Goal: Information Seeking & Learning: Learn about a topic

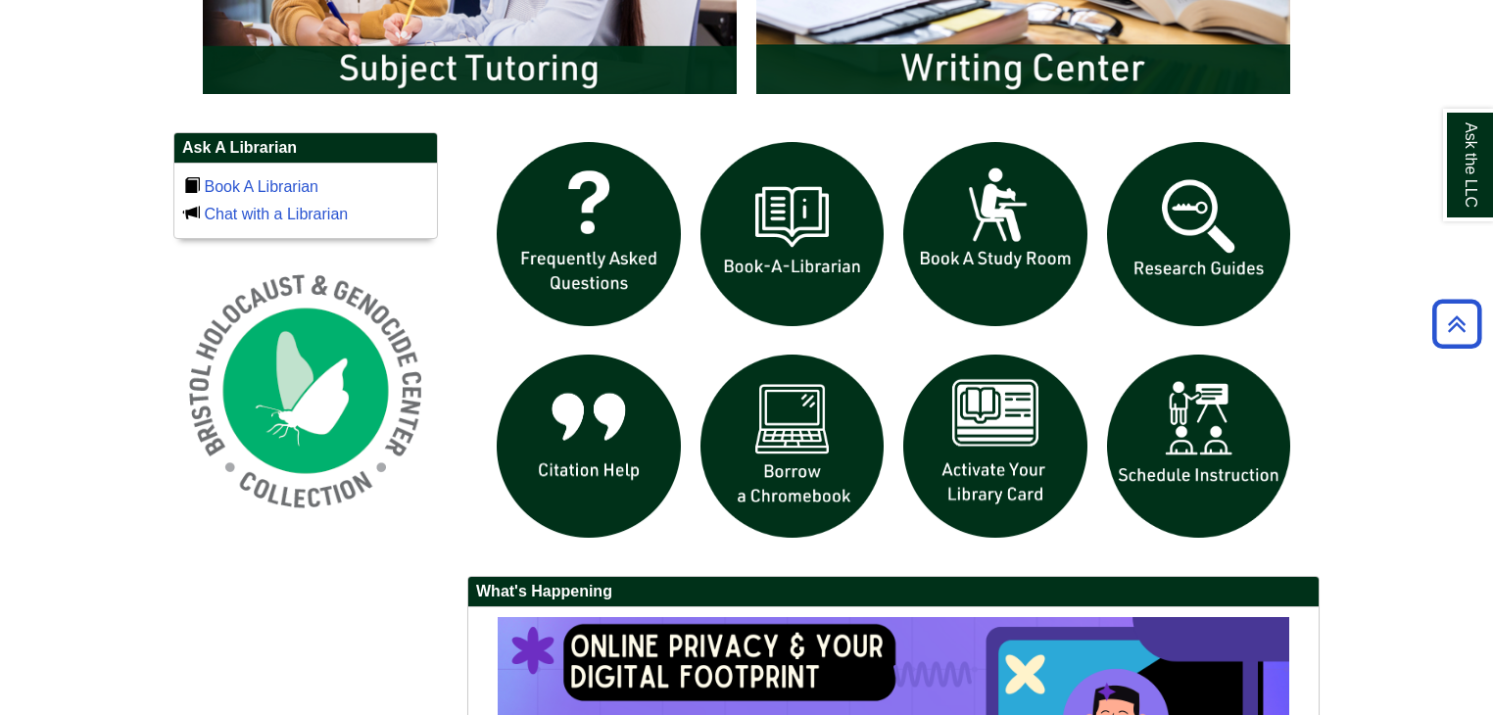
scroll to position [1274, 0]
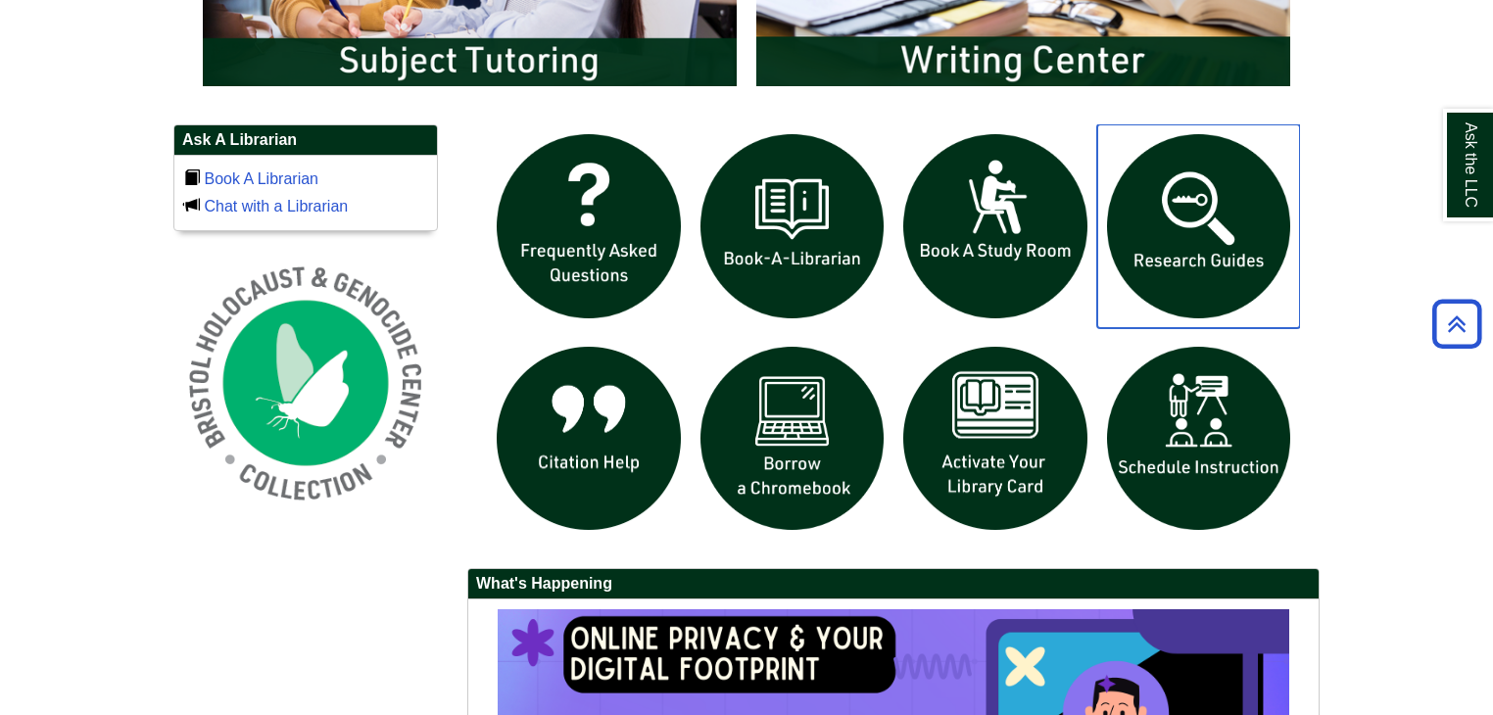
click at [1214, 251] on img "slideshow" at bounding box center [1199, 226] width 204 height 204
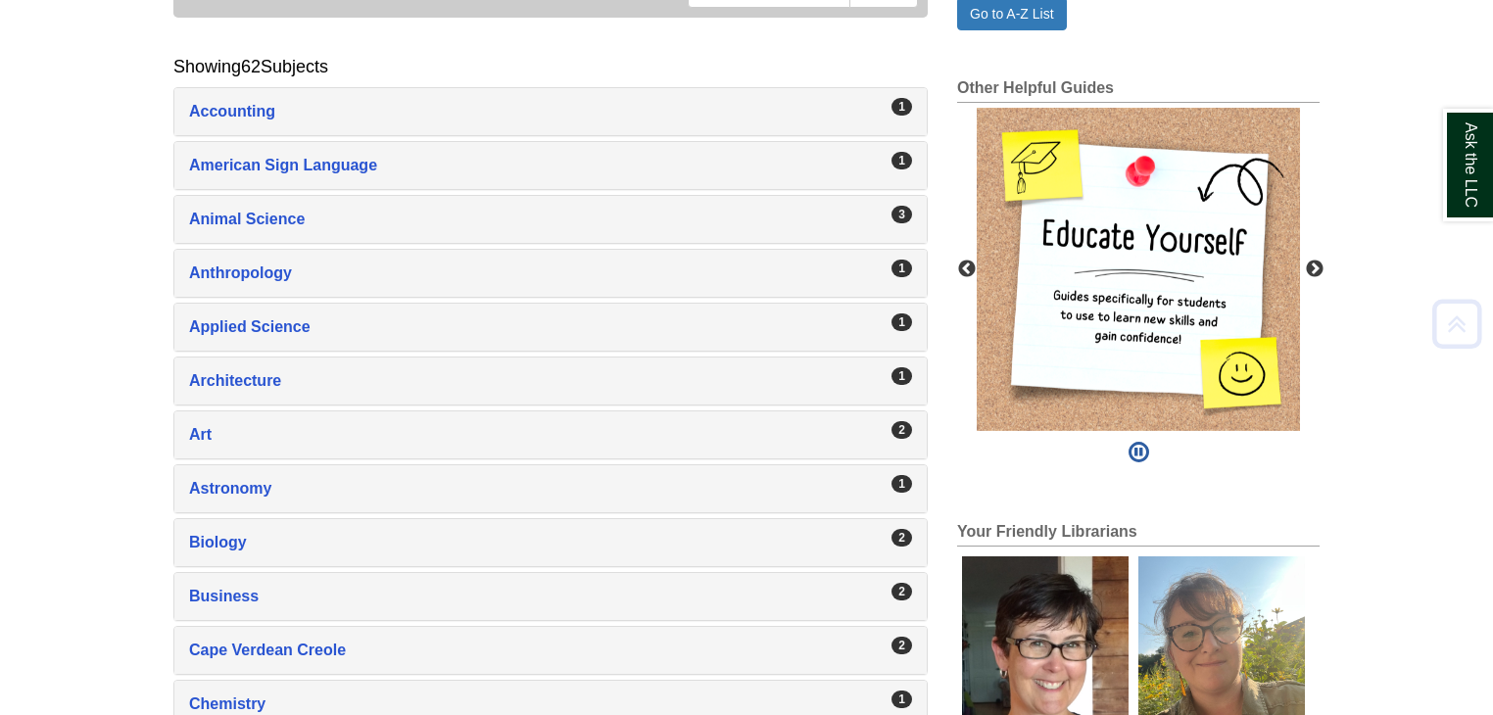
scroll to position [375, 0]
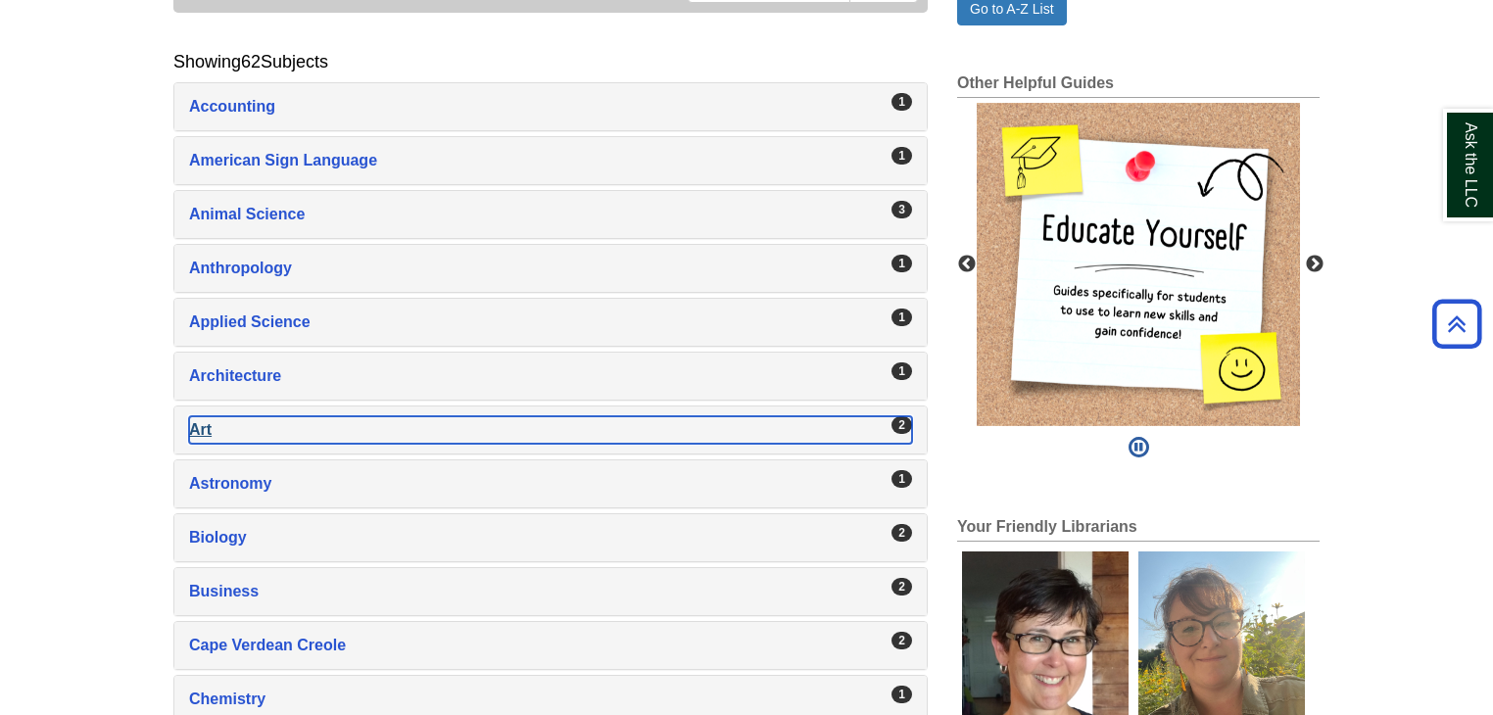
click at [879, 435] on div "Art , 2 guides" at bounding box center [550, 429] width 723 height 27
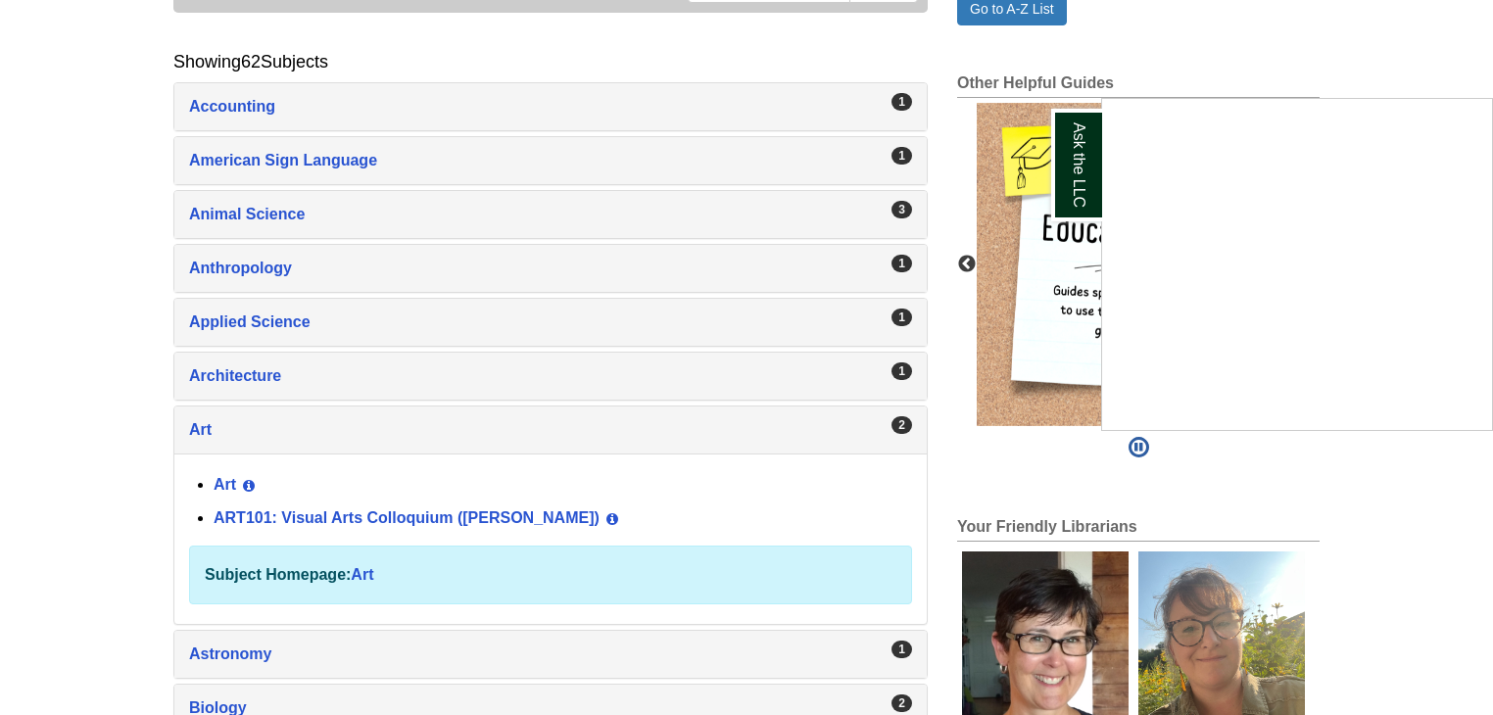
click at [396, 509] on div "Ask the LLC" at bounding box center [746, 357] width 1493 height 715
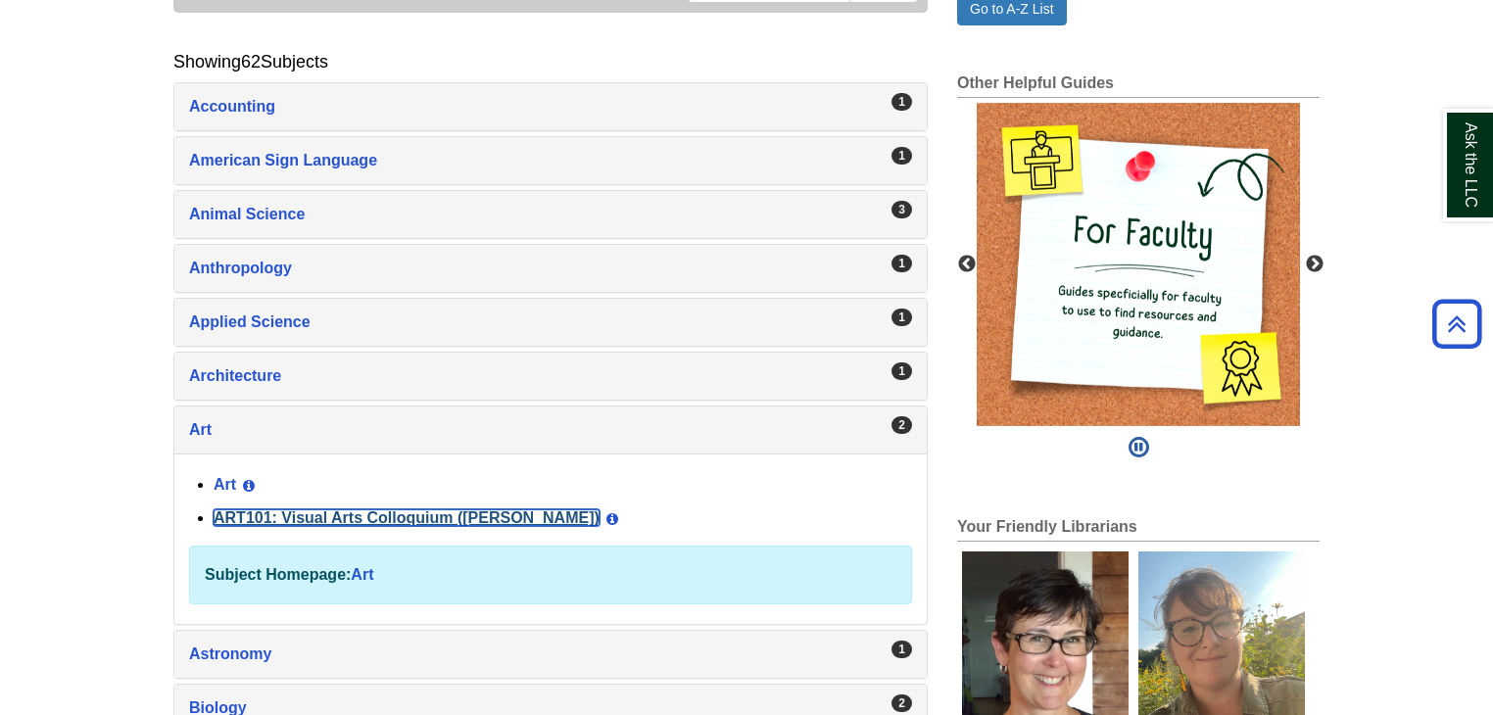
click at [396, 509] on link "ART101: Visual Arts Colloquium (Millard)" at bounding box center [407, 517] width 386 height 17
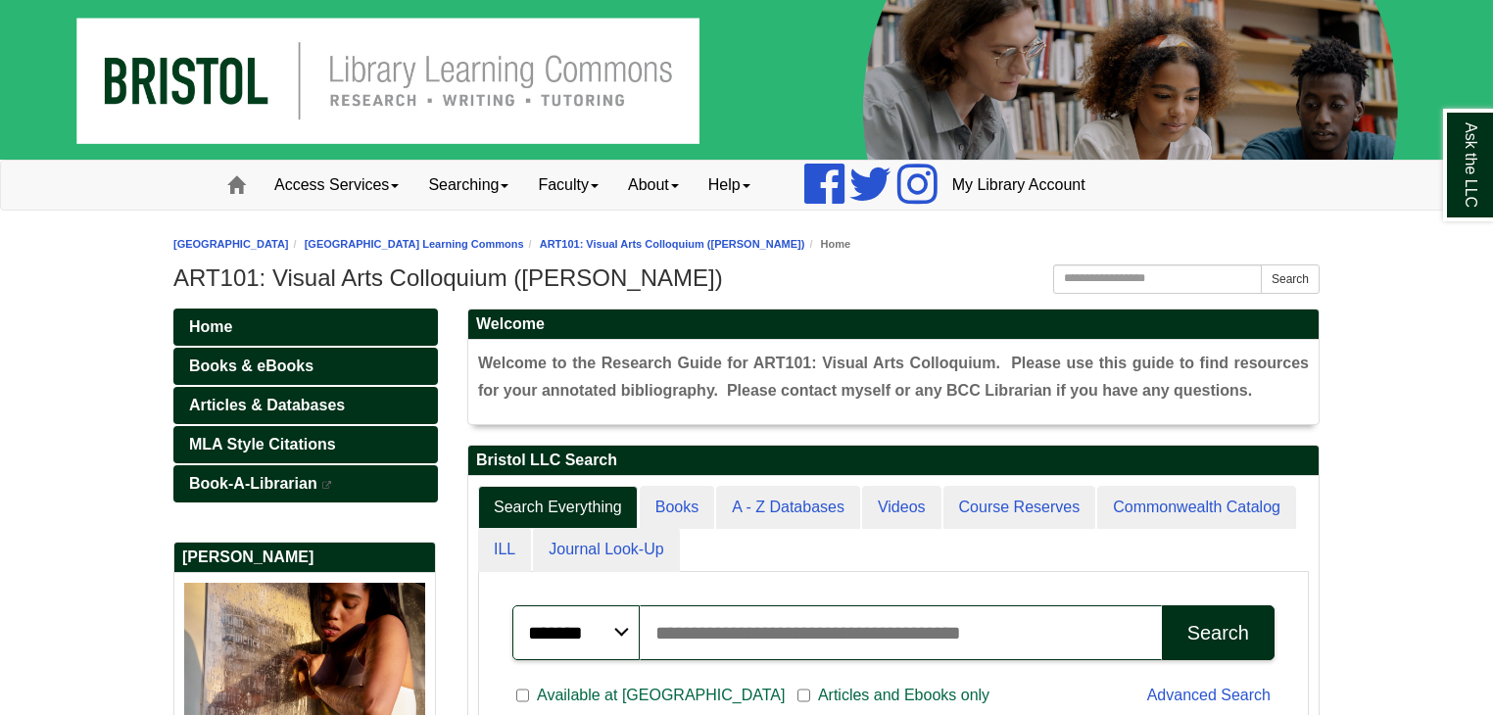
scroll to position [371, 850]
click at [337, 401] on span "Articles & Databases" at bounding box center [267, 405] width 156 height 17
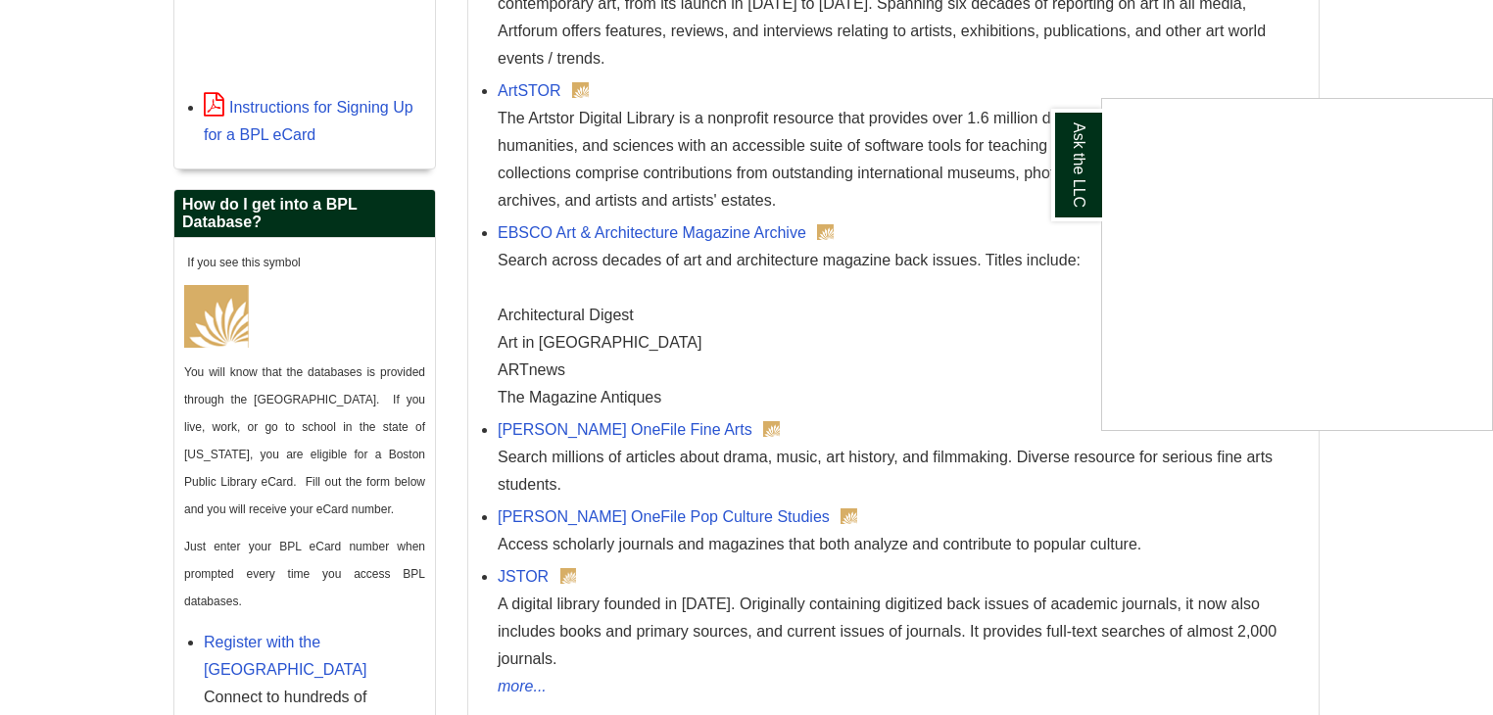
scroll to position [836, 0]
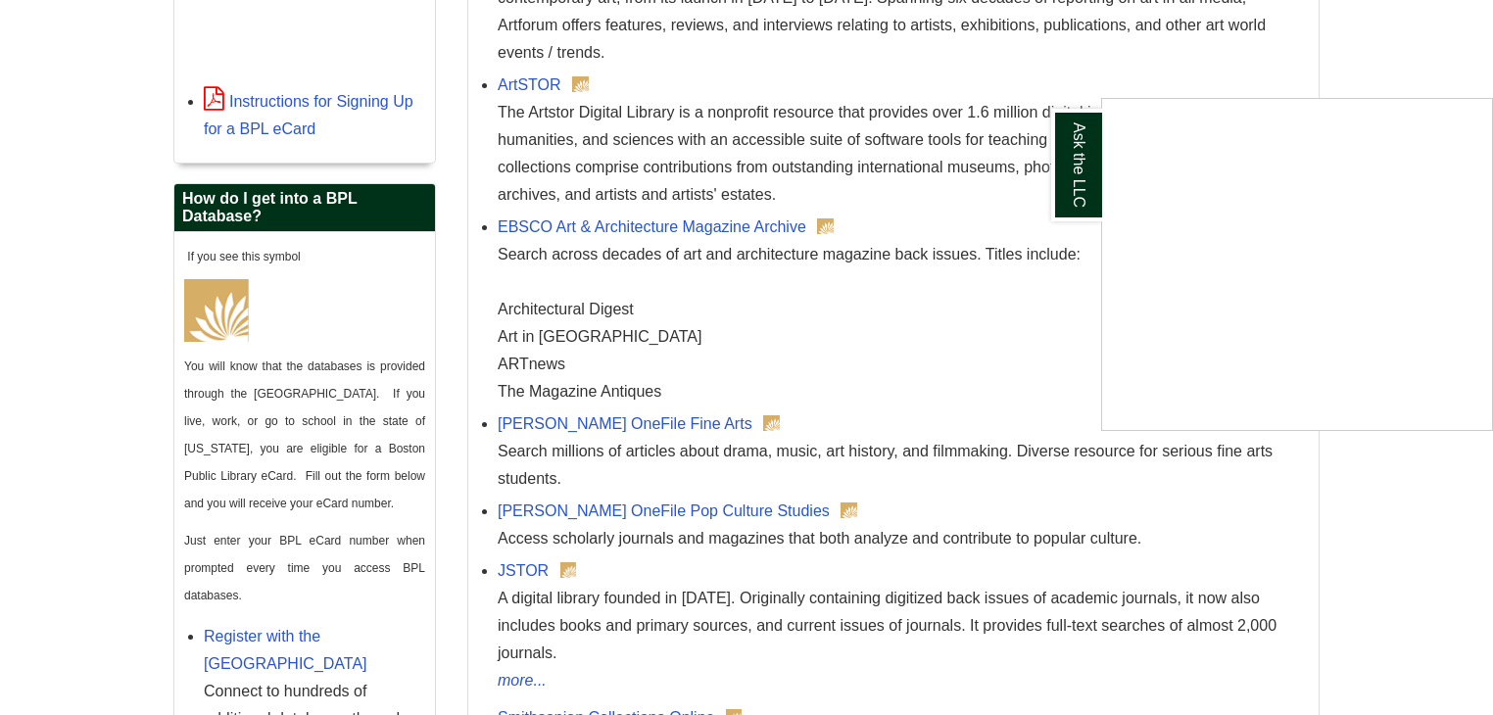
click at [642, 508] on div "Ask the LLC" at bounding box center [746, 357] width 1493 height 715
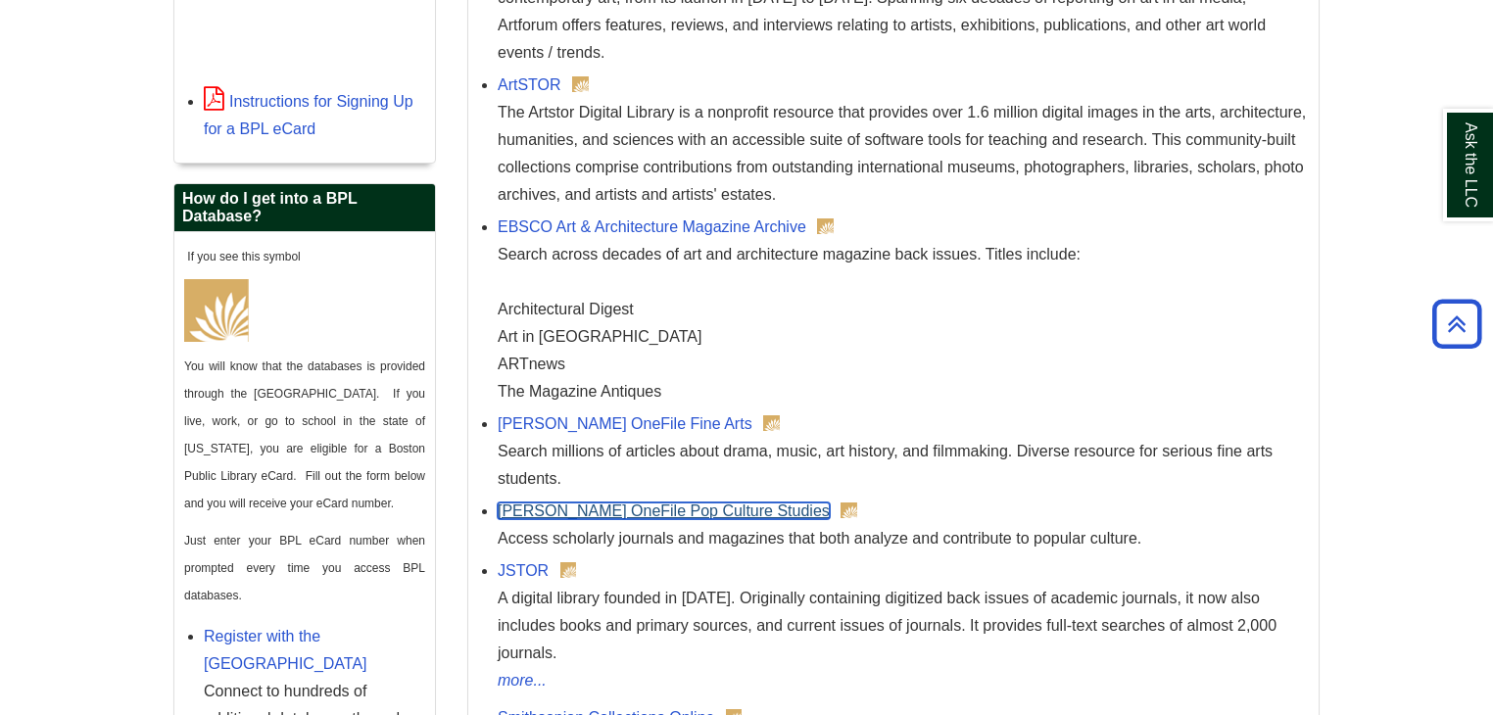
click at [642, 508] on link "[PERSON_NAME] OneFile Pop Culture Studies" at bounding box center [664, 510] width 332 height 17
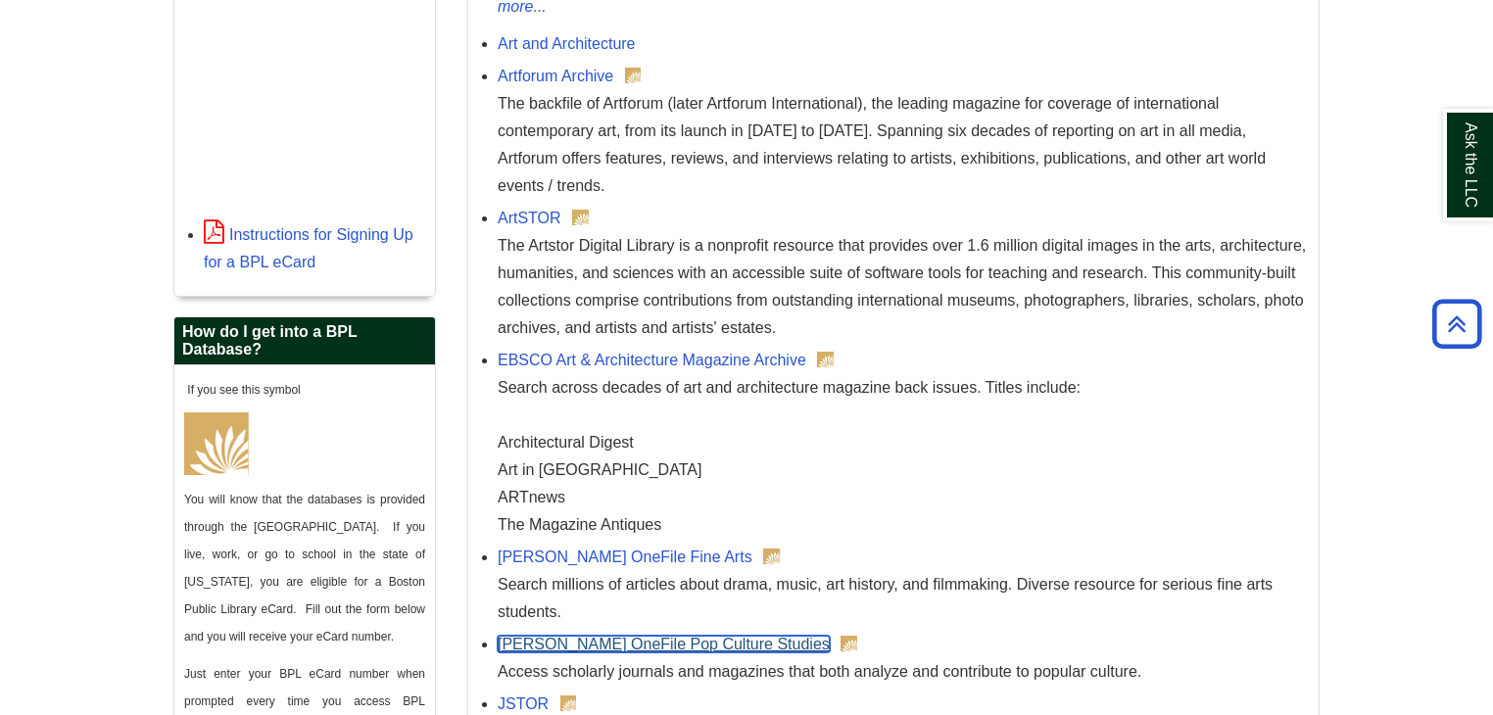
scroll to position [697, 0]
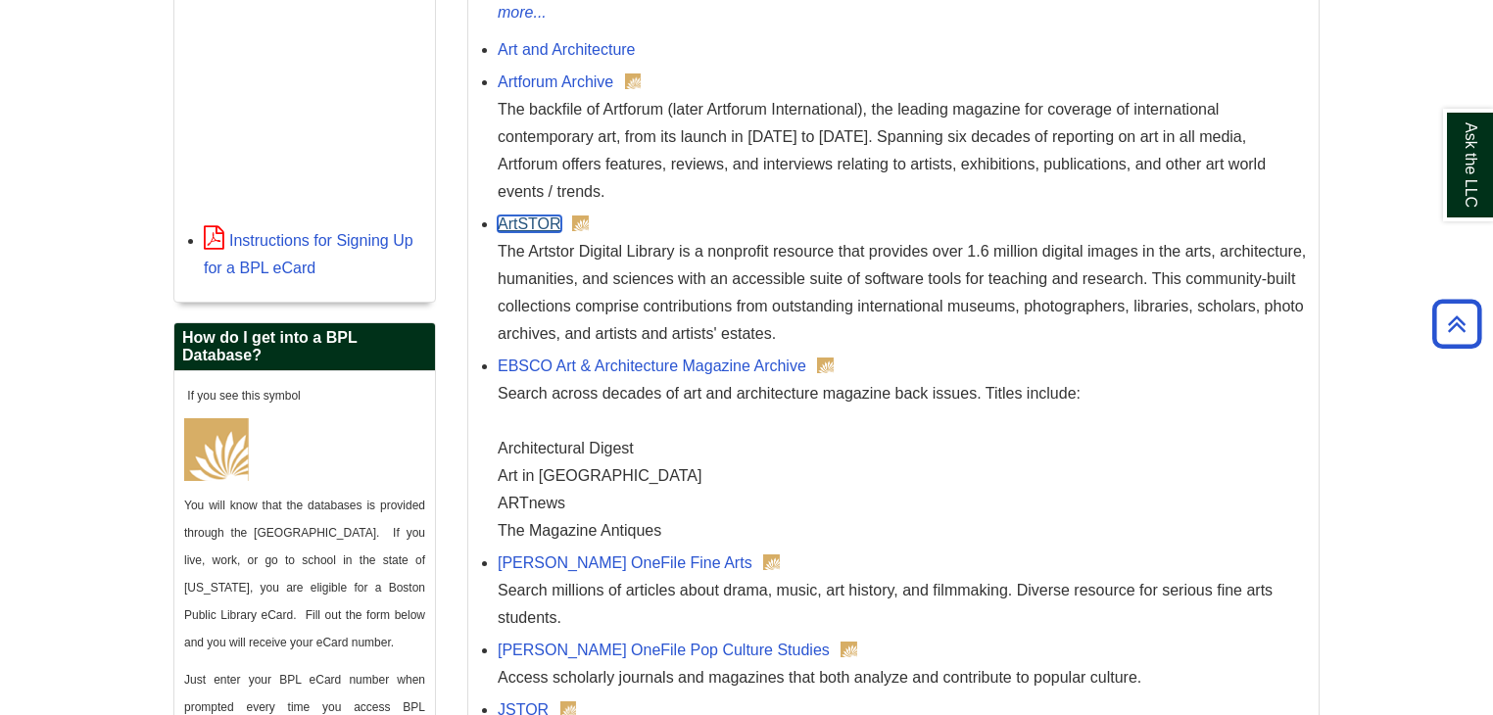
click at [529, 224] on link "ArtSTOR" at bounding box center [530, 223] width 64 height 17
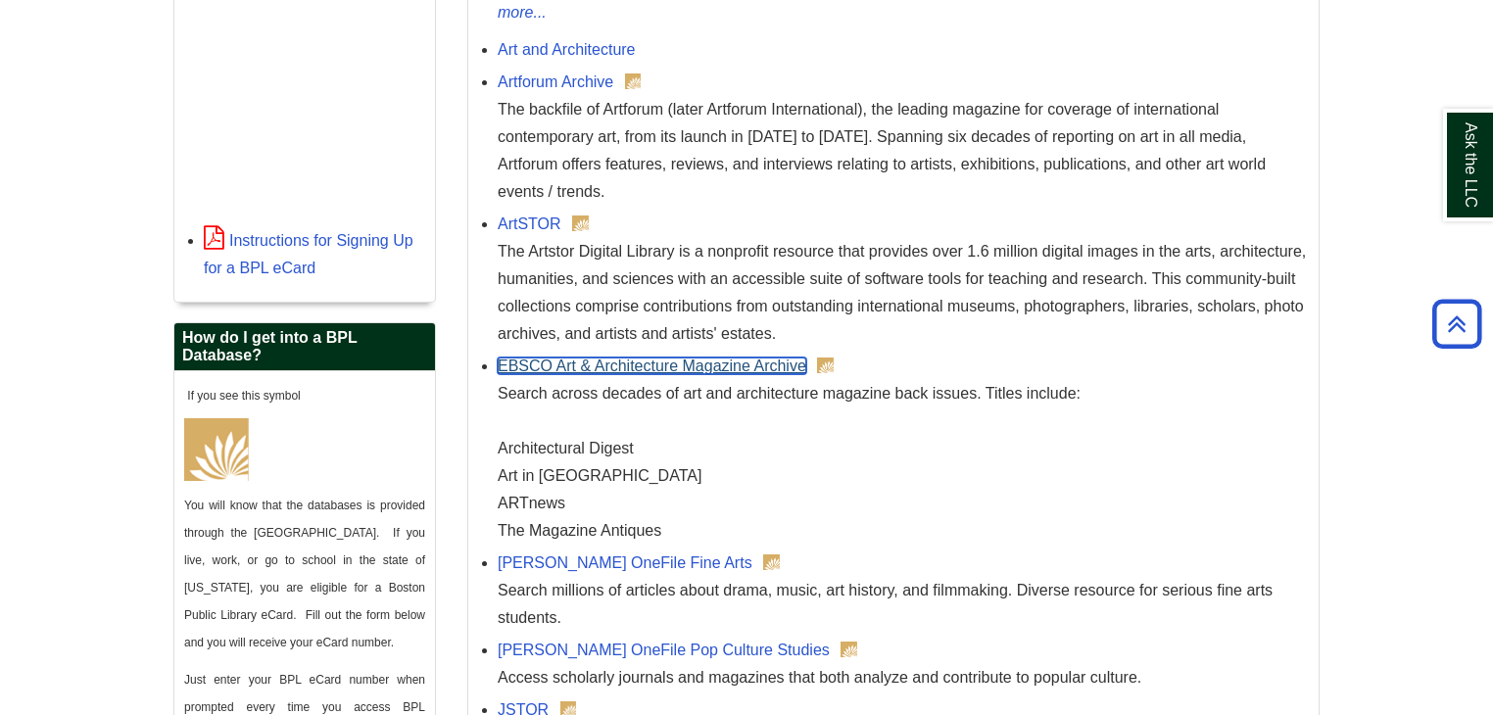
click at [695, 360] on link "EBSCO Art & Architecture Magazine Archive" at bounding box center [652, 365] width 309 height 17
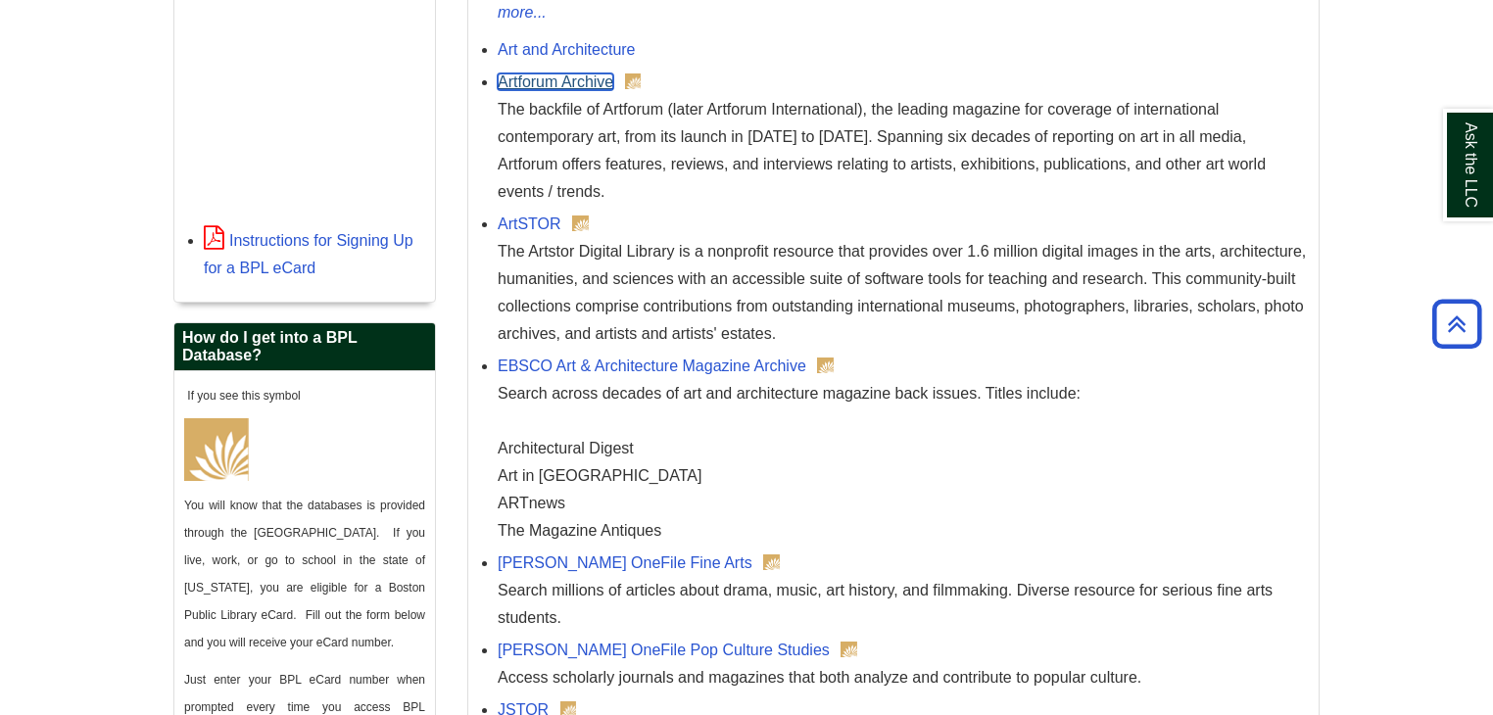
click at [547, 79] on link "Artforum Archive" at bounding box center [556, 81] width 116 height 17
